Goal: Information Seeking & Learning: Learn about a topic

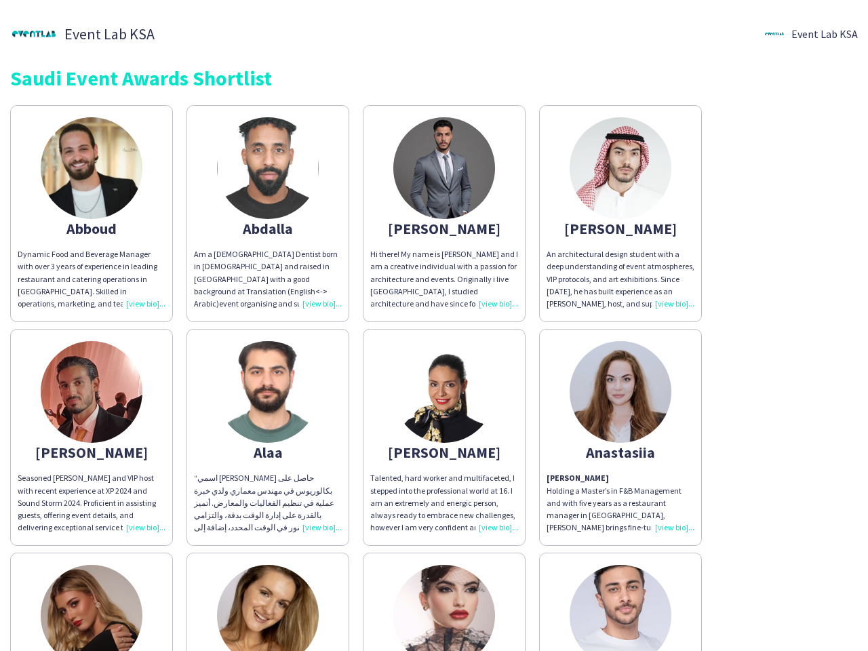
click at [434, 325] on div "Abboud Dynamic Food and Beverage Manager with over 3 years of experience in lea…" at bounding box center [433, 657] width 847 height 1119
click at [92, 214] on img at bounding box center [92, 168] width 102 height 102
click at [268, 214] on img at bounding box center [268, 168] width 102 height 102
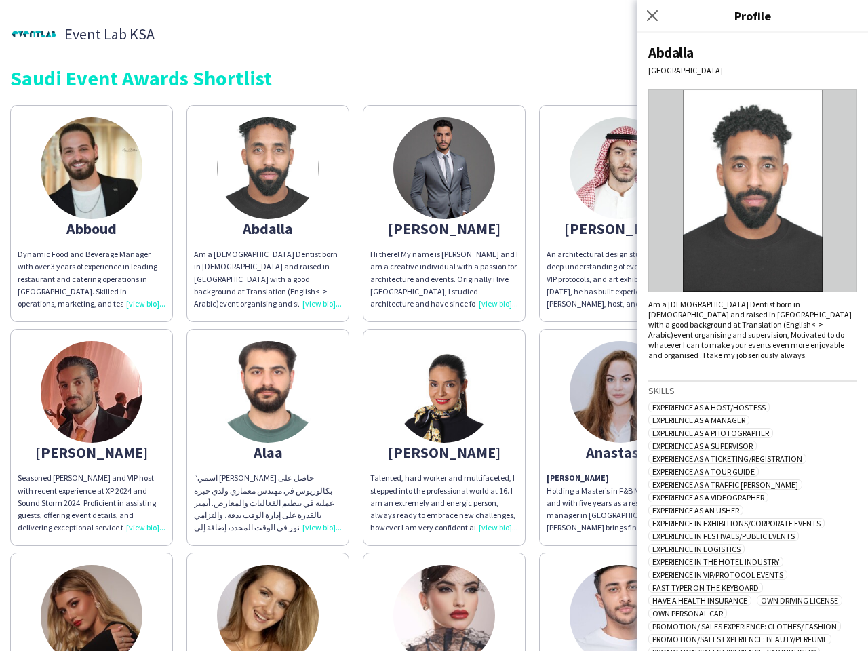
click at [444, 214] on img at bounding box center [444, 168] width 102 height 102
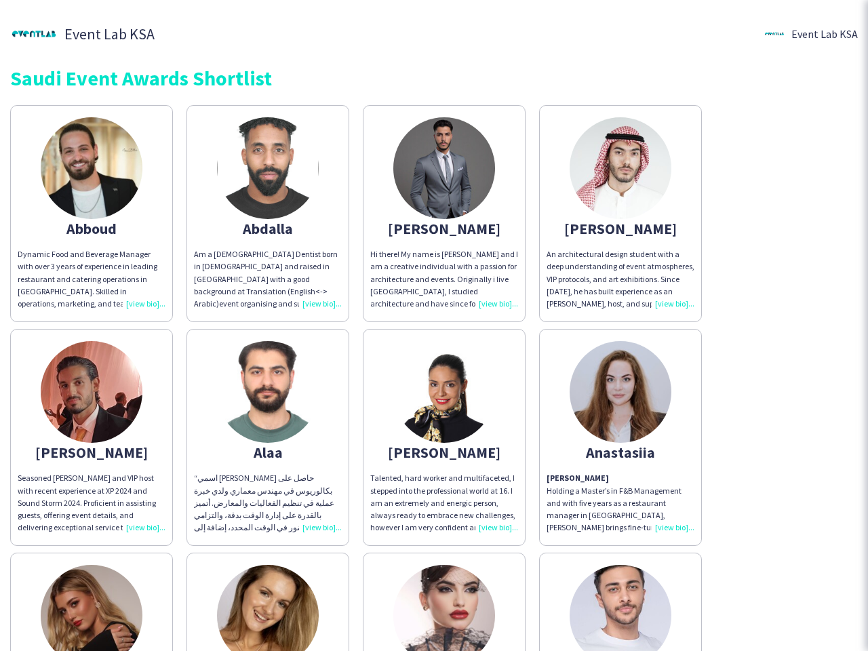
click at [620, 214] on img at bounding box center [620, 168] width 102 height 102
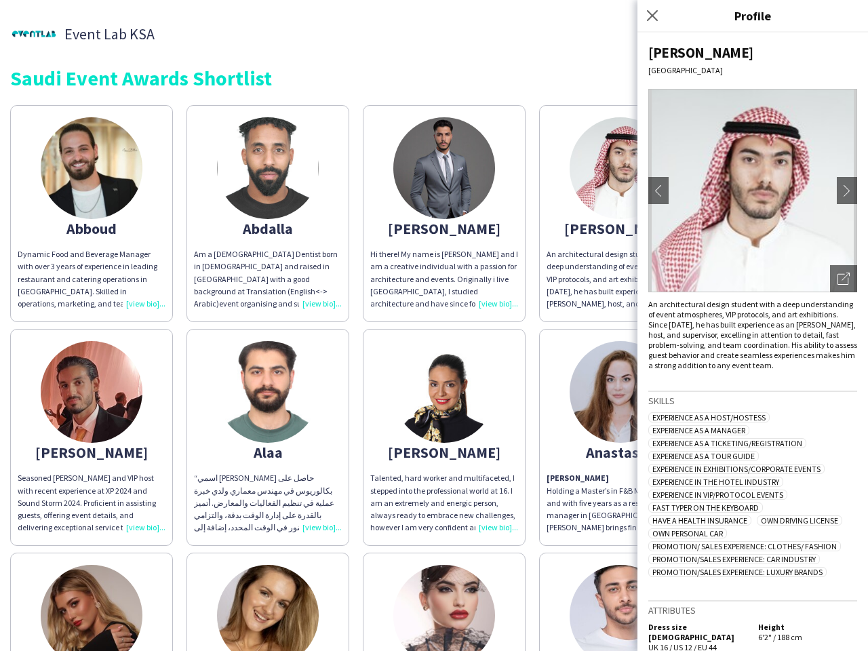
click at [92, 437] on img at bounding box center [92, 392] width 102 height 102
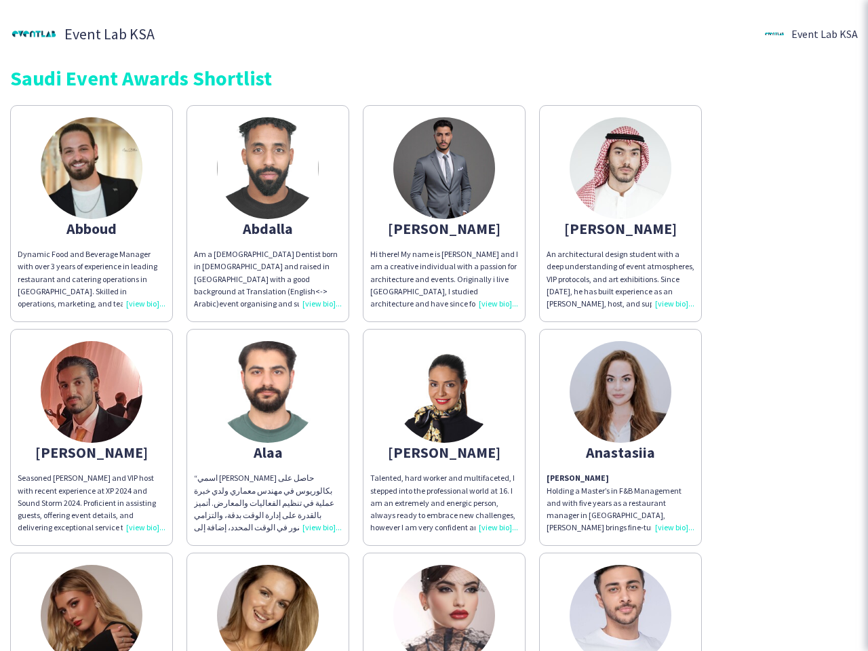
click at [268, 437] on img at bounding box center [268, 392] width 102 height 102
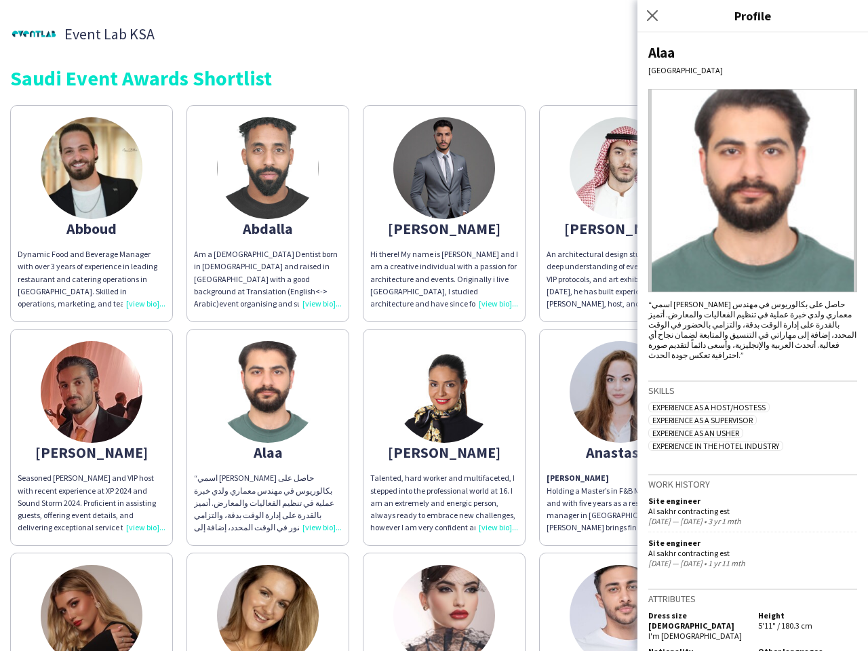
click at [444, 437] on img at bounding box center [444, 392] width 102 height 102
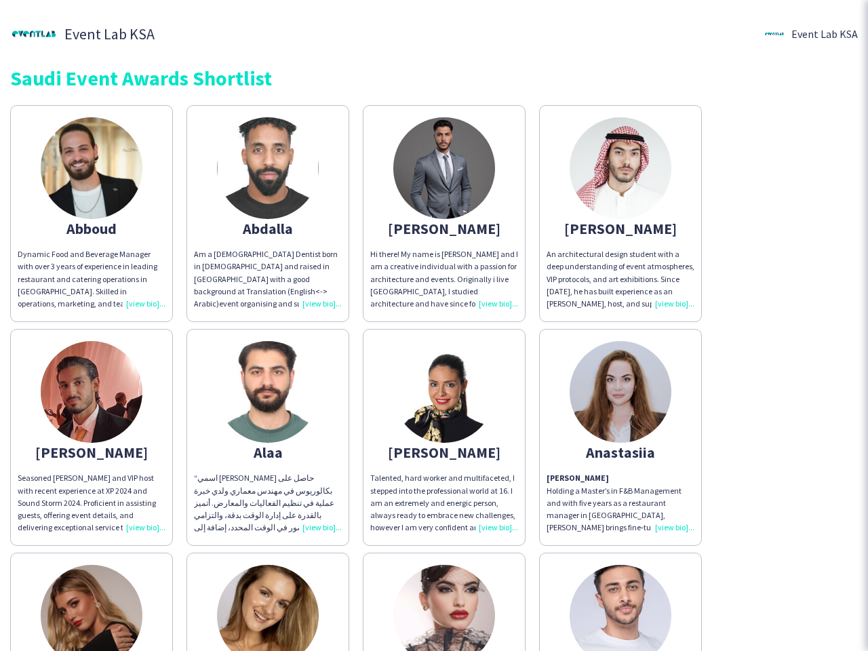
click at [620, 437] on img at bounding box center [620, 392] width 102 height 102
click at [92, 601] on img at bounding box center [92, 616] width 102 height 102
